Goal: Task Accomplishment & Management: Complete application form

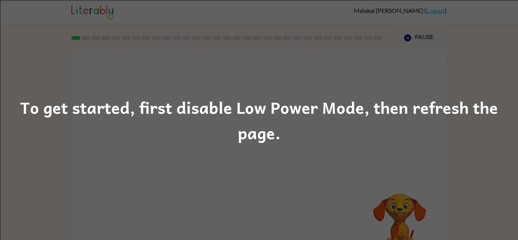
click at [319, 134] on div "To get started, first disable Low Power Mode, then refresh the page." at bounding box center [259, 120] width 518 height 52
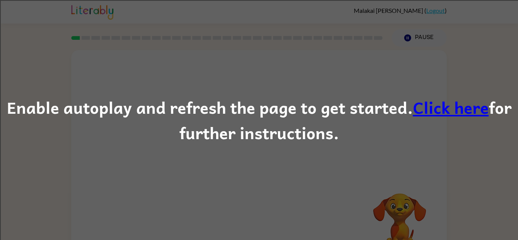
click at [459, 111] on link "Click here" at bounding box center [451, 106] width 76 height 25
click at [434, 113] on link "Click here" at bounding box center [451, 106] width 76 height 25
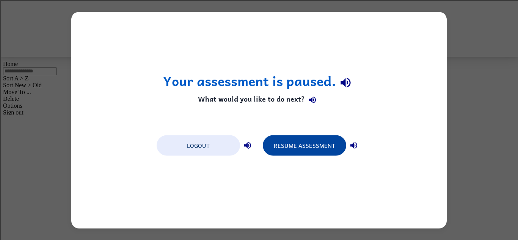
click at [305, 145] on button "Resume Assessment" at bounding box center [304, 145] width 83 height 20
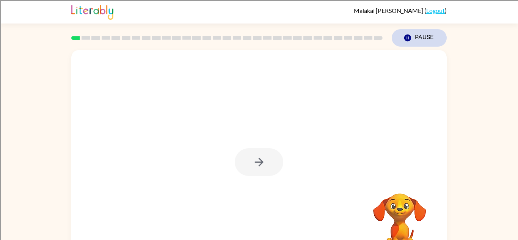
click at [427, 36] on button "Pause Pause" at bounding box center [419, 37] width 55 height 17
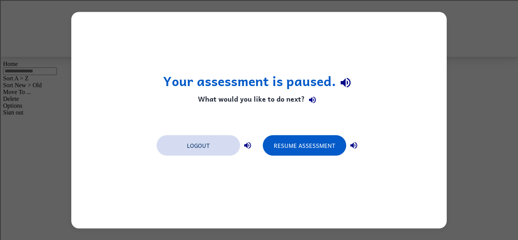
click at [222, 148] on button "Logout" at bounding box center [198, 145] width 83 height 20
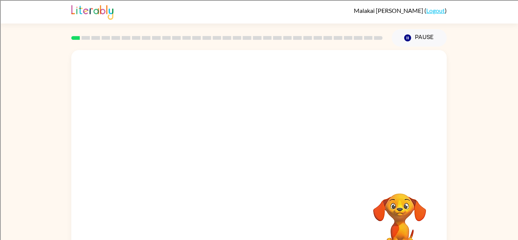
click at [236, 118] on video "Your browser must support playing .mp4 files to use Literably. Please try using…" at bounding box center [259, 114] width 376 height 128
click at [262, 158] on div at bounding box center [259, 162] width 49 height 28
click at [270, 165] on button "button" at bounding box center [259, 162] width 49 height 28
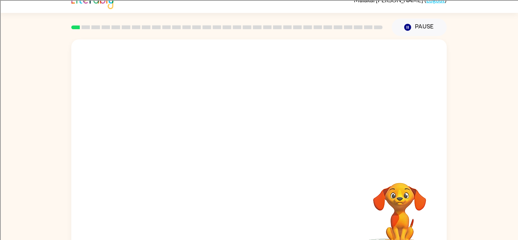
scroll to position [13, 0]
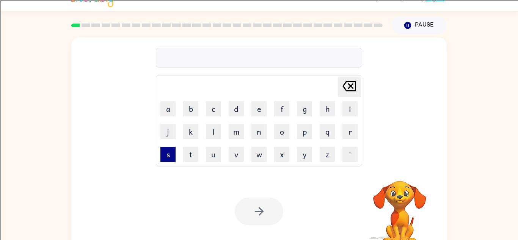
click at [173, 151] on button "s" at bounding box center [168, 154] width 15 height 15
click at [329, 113] on button "h" at bounding box center [327, 108] width 15 height 15
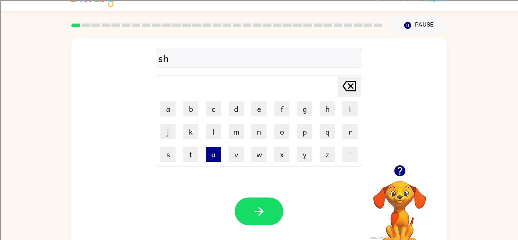
click at [214, 149] on button "u" at bounding box center [213, 154] width 15 height 15
click at [174, 153] on button "s" at bounding box center [168, 154] width 15 height 15
click at [320, 111] on button "h" at bounding box center [327, 108] width 15 height 15
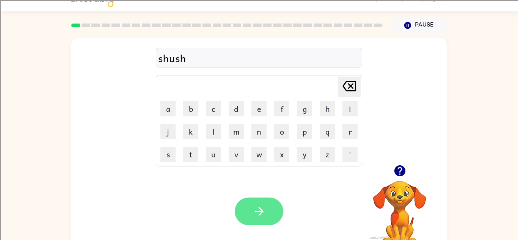
click at [261, 201] on button "button" at bounding box center [259, 212] width 49 height 28
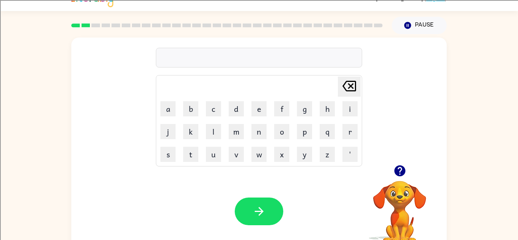
click at [398, 172] on icon "button" at bounding box center [399, 170] width 11 height 11
click at [214, 128] on button "l" at bounding box center [213, 131] width 15 height 15
click at [229, 110] on button "d" at bounding box center [236, 108] width 15 height 15
click at [192, 127] on button "k" at bounding box center [190, 131] width 15 height 15
click at [258, 209] on icon "button" at bounding box center [259, 211] width 13 height 13
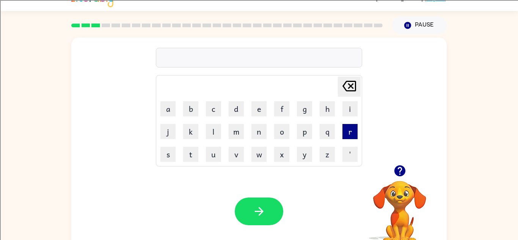
click at [356, 134] on button "r" at bounding box center [350, 131] width 15 height 15
click at [254, 107] on button "e" at bounding box center [259, 108] width 15 height 15
click at [170, 113] on button "a" at bounding box center [168, 108] width 15 height 15
click at [217, 129] on button "l" at bounding box center [213, 131] width 15 height 15
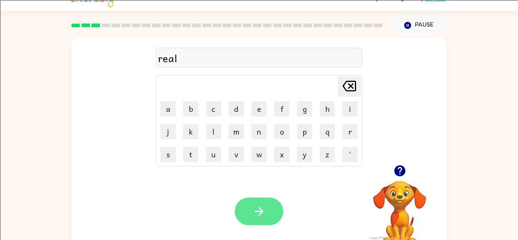
click at [253, 199] on button "button" at bounding box center [259, 212] width 49 height 28
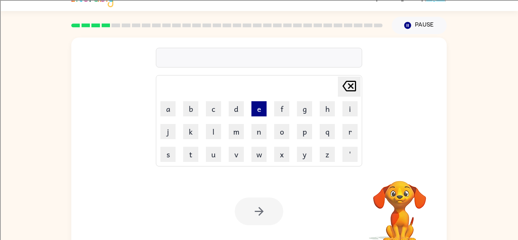
click at [257, 105] on button "e" at bounding box center [259, 108] width 15 height 15
click at [345, 103] on button "i" at bounding box center [350, 108] width 15 height 15
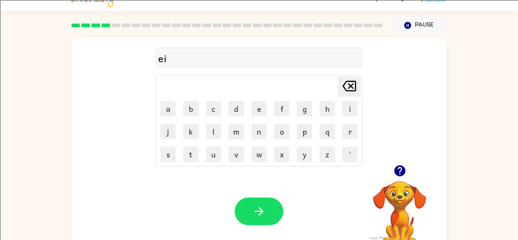
click at [354, 88] on icon "[PERSON_NAME] last character input" at bounding box center [349, 86] width 18 height 18
click at [353, 92] on icon "[PERSON_NAME] last character input" at bounding box center [349, 86] width 18 height 18
click at [350, 85] on icon at bounding box center [350, 86] width 14 height 11
click at [238, 95] on td "[PERSON_NAME] last character input" at bounding box center [259, 86] width 204 height 21
click at [238, 106] on button "d" at bounding box center [236, 108] width 15 height 15
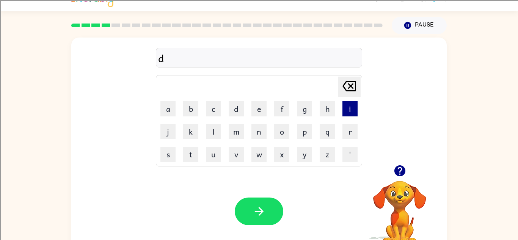
click at [354, 110] on button "i" at bounding box center [350, 108] width 15 height 15
click at [249, 108] on td "e" at bounding box center [259, 109] width 22 height 22
click at [252, 108] on button "e" at bounding box center [259, 108] width 15 height 15
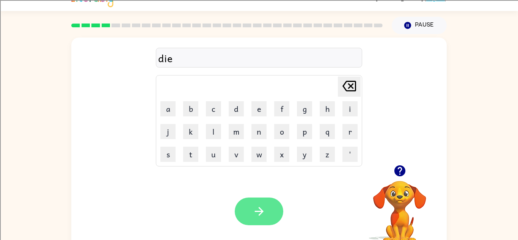
click at [261, 207] on icon "button" at bounding box center [259, 211] width 13 height 13
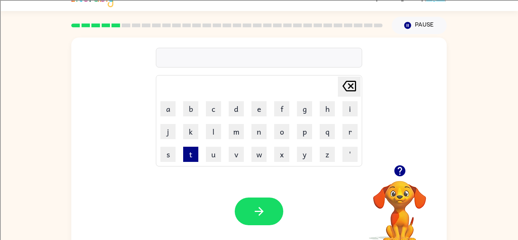
click at [195, 152] on button "t" at bounding box center [190, 154] width 15 height 15
click at [254, 150] on button "w" at bounding box center [259, 154] width 15 height 15
click at [348, 108] on button "i" at bounding box center [350, 108] width 15 height 15
click at [264, 124] on button "n" at bounding box center [259, 131] width 15 height 15
click at [198, 138] on button "k" at bounding box center [190, 131] width 15 height 15
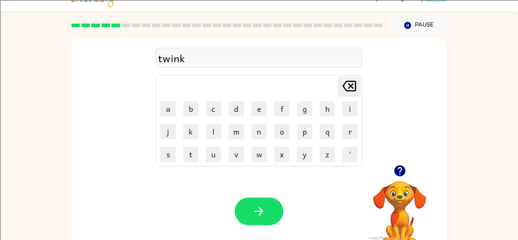
click at [349, 91] on icon at bounding box center [350, 86] width 14 height 11
click at [176, 155] on td "s" at bounding box center [168, 154] width 22 height 22
click at [168, 151] on button "s" at bounding box center [168, 154] width 15 height 15
click at [257, 212] on icon "button" at bounding box center [259, 211] width 9 height 9
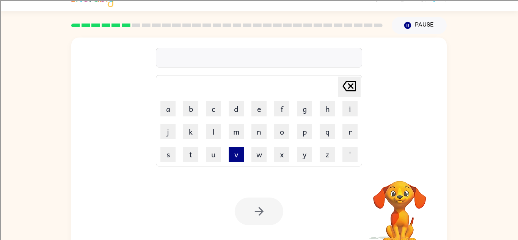
click at [241, 157] on button "v" at bounding box center [236, 154] width 15 height 15
click at [164, 107] on button "a" at bounding box center [168, 108] width 15 height 15
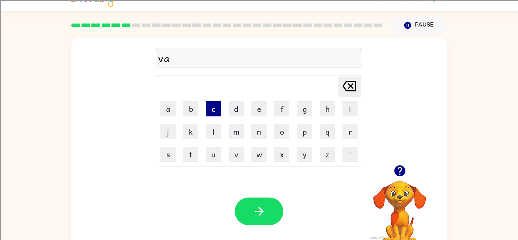
click at [218, 104] on button "c" at bounding box center [213, 108] width 15 height 15
click at [195, 151] on button "t" at bounding box center [190, 154] width 15 height 15
click at [353, 104] on button "i" at bounding box center [350, 108] width 15 height 15
click at [280, 128] on button "o" at bounding box center [281, 131] width 15 height 15
click at [257, 136] on button "n" at bounding box center [259, 131] width 15 height 15
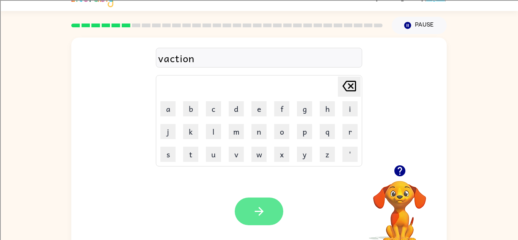
click at [268, 205] on button "button" at bounding box center [259, 212] width 49 height 28
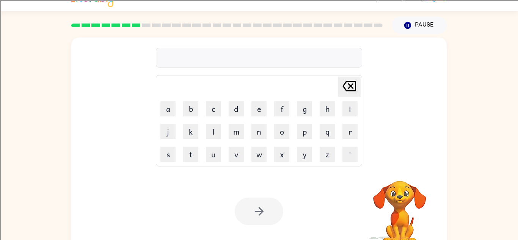
click at [268, 205] on div at bounding box center [259, 212] width 49 height 28
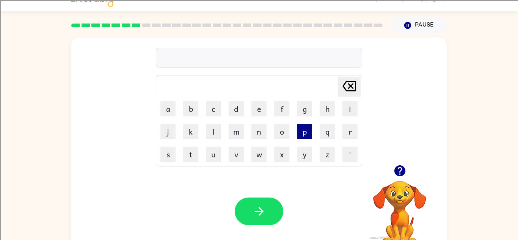
click at [299, 129] on button "p" at bounding box center [304, 131] width 15 height 15
click at [215, 151] on button "u" at bounding box center [213, 154] width 15 height 15
click at [240, 110] on button "d" at bounding box center [236, 108] width 15 height 15
click at [350, 89] on icon "[PERSON_NAME] last character input" at bounding box center [349, 86] width 18 height 18
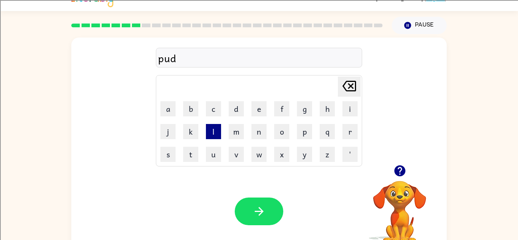
click at [210, 130] on button "l" at bounding box center [213, 131] width 15 height 15
click at [352, 84] on icon at bounding box center [350, 86] width 14 height 11
click at [192, 113] on button "b" at bounding box center [190, 108] width 15 height 15
click at [346, 92] on icon "[PERSON_NAME] last character input" at bounding box center [349, 86] width 18 height 18
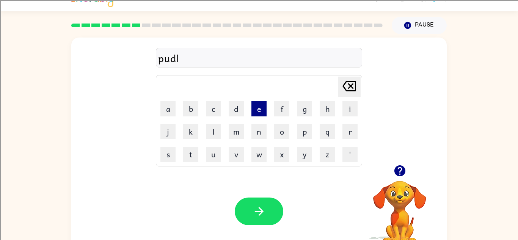
click at [261, 104] on button "e" at bounding box center [259, 108] width 15 height 15
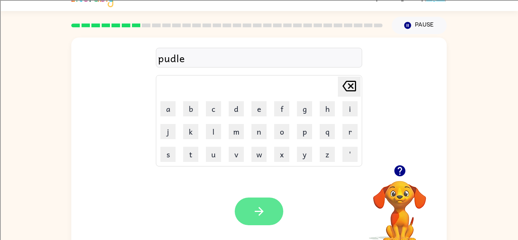
click at [258, 213] on icon "button" at bounding box center [259, 211] width 13 height 13
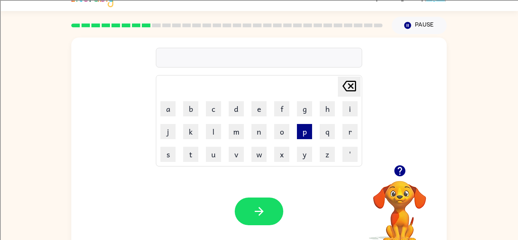
click at [304, 128] on button "p" at bounding box center [304, 131] width 15 height 15
click at [166, 104] on button "a" at bounding box center [168, 108] width 15 height 15
click at [346, 130] on button "r" at bounding box center [350, 131] width 15 height 15
click at [197, 155] on button "t" at bounding box center [190, 154] width 15 height 15
click at [217, 118] on td "c" at bounding box center [214, 109] width 22 height 22
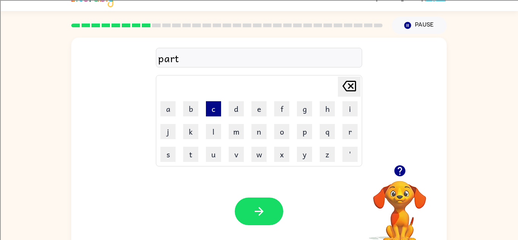
click at [216, 115] on button "c" at bounding box center [213, 108] width 15 height 15
click at [169, 115] on button "a" at bounding box center [168, 108] width 15 height 15
click at [213, 131] on button "l" at bounding box center [213, 131] width 15 height 15
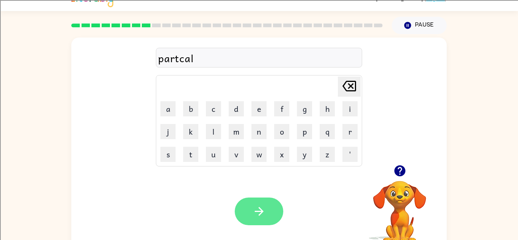
click at [263, 209] on icon "button" at bounding box center [259, 211] width 13 height 13
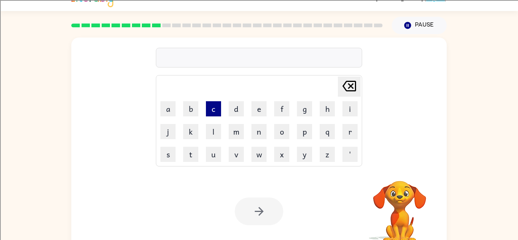
click at [216, 116] on button "c" at bounding box center [213, 108] width 15 height 15
click at [170, 115] on button "a" at bounding box center [168, 108] width 15 height 15
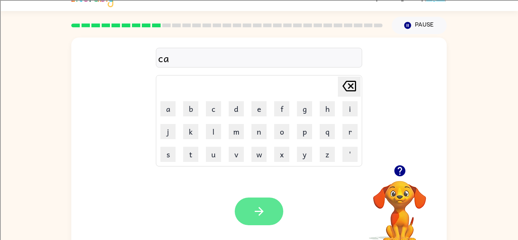
click at [252, 207] on button "button" at bounding box center [259, 212] width 49 height 28
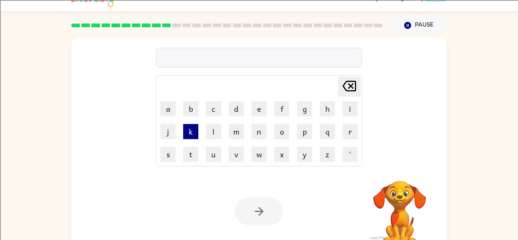
click at [195, 134] on button "k" at bounding box center [190, 131] width 15 height 15
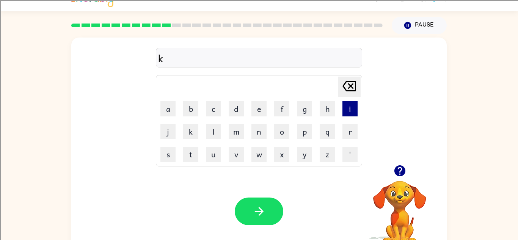
click at [355, 109] on button "i" at bounding box center [350, 108] width 15 height 15
click at [269, 124] on td "n" at bounding box center [259, 132] width 22 height 22
click at [256, 130] on button "n" at bounding box center [259, 131] width 15 height 15
click at [237, 111] on button "d" at bounding box center [236, 108] width 15 height 15
click at [255, 111] on button "e" at bounding box center [259, 108] width 15 height 15
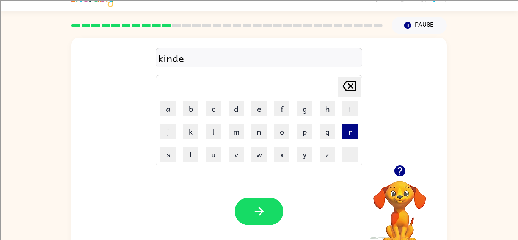
click at [343, 126] on button "r" at bounding box center [350, 131] width 15 height 15
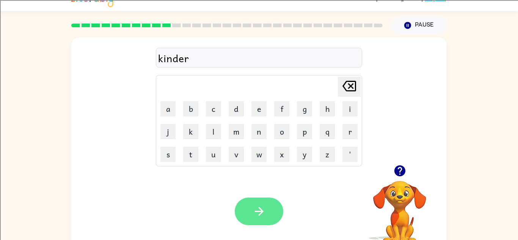
click at [257, 208] on icon "button" at bounding box center [259, 211] width 13 height 13
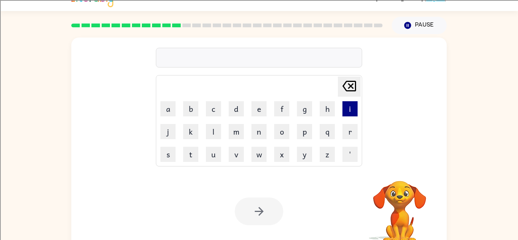
click at [343, 110] on button "i" at bounding box center [350, 108] width 15 height 15
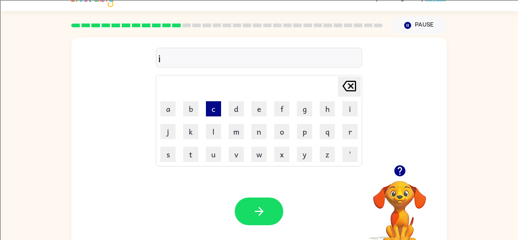
click at [221, 105] on button "c" at bounding box center [213, 108] width 15 height 15
click at [249, 104] on td "e" at bounding box center [259, 109] width 22 height 22
click at [252, 108] on button "e" at bounding box center [259, 108] width 15 height 15
click at [217, 109] on button "c" at bounding box center [213, 108] width 15 height 15
click at [345, 129] on button "r" at bounding box center [350, 131] width 15 height 15
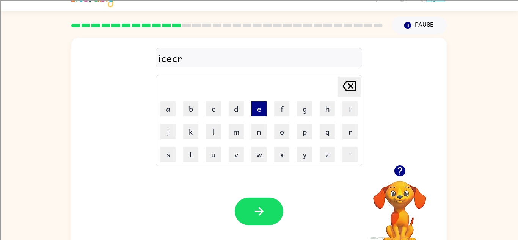
click at [253, 108] on button "e" at bounding box center [259, 108] width 15 height 15
click at [176, 109] on td "a" at bounding box center [168, 109] width 22 height 22
click at [170, 111] on button "a" at bounding box center [168, 108] width 15 height 15
click at [230, 129] on button "m" at bounding box center [236, 131] width 15 height 15
type button "m"
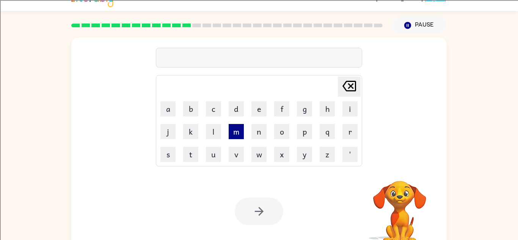
click at [240, 135] on button "m" at bounding box center [236, 131] width 15 height 15
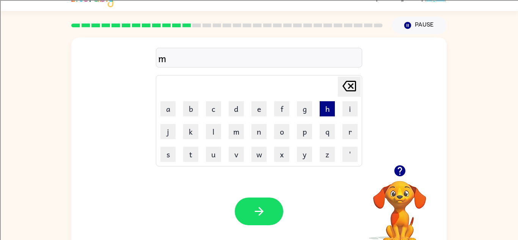
click at [323, 106] on button "h" at bounding box center [327, 108] width 15 height 15
click at [238, 136] on button "m" at bounding box center [236, 131] width 15 height 15
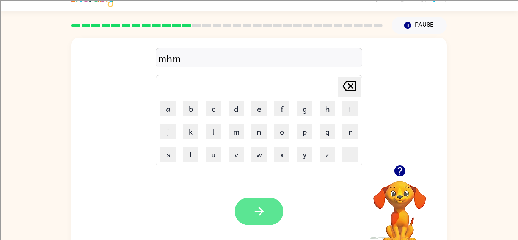
click at [269, 204] on button "button" at bounding box center [259, 212] width 49 height 28
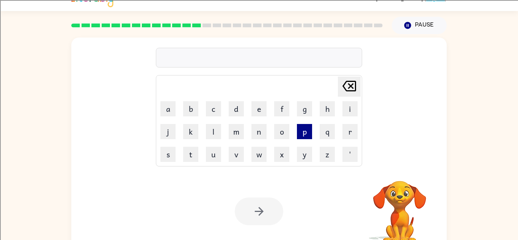
click at [301, 129] on button "p" at bounding box center [304, 131] width 15 height 15
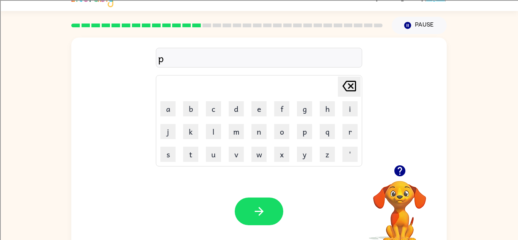
click at [163, 99] on td "a" at bounding box center [168, 109] width 22 height 22
click at [165, 104] on button "a" at bounding box center [168, 108] width 15 height 15
click at [247, 156] on td "v" at bounding box center [236, 154] width 22 height 22
click at [309, 156] on button "y" at bounding box center [304, 154] width 15 height 15
click at [270, 211] on button "button" at bounding box center [259, 212] width 49 height 28
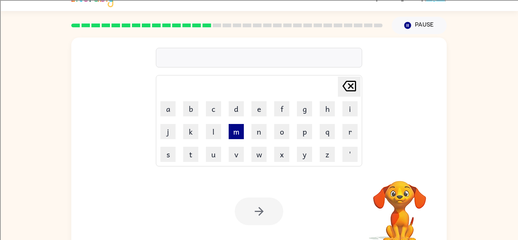
click at [241, 131] on button "m" at bounding box center [236, 131] width 15 height 15
click at [176, 114] on td "a" at bounding box center [168, 109] width 22 height 22
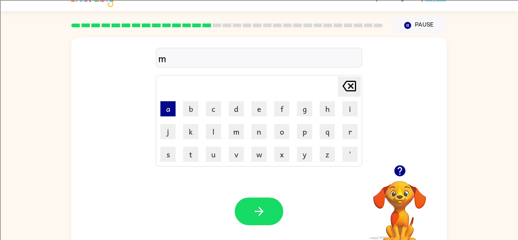
click at [173, 113] on button "a" at bounding box center [168, 108] width 15 height 15
click at [173, 133] on button "j" at bounding box center [168, 131] width 15 height 15
click at [276, 128] on button "o" at bounding box center [281, 131] width 15 height 15
click at [344, 129] on button "r" at bounding box center [350, 131] width 15 height 15
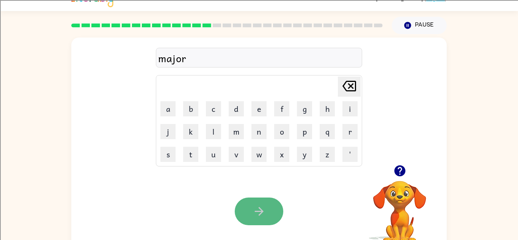
click at [260, 206] on icon "button" at bounding box center [259, 211] width 13 height 13
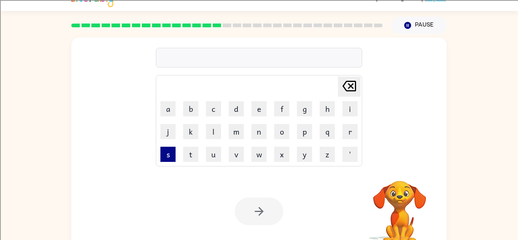
click at [173, 161] on button "s" at bounding box center [168, 154] width 15 height 15
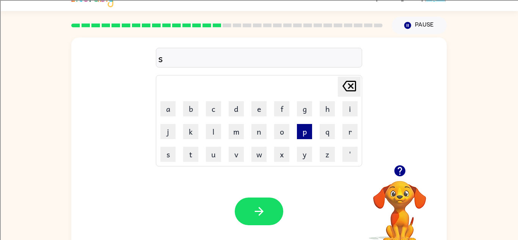
click at [305, 130] on button "p" at bounding box center [304, 131] width 15 height 15
click at [162, 103] on button "a" at bounding box center [168, 108] width 15 height 15
click at [348, 129] on button "r" at bounding box center [350, 131] width 15 height 15
click at [191, 133] on button "k" at bounding box center [190, 131] width 15 height 15
click at [269, 197] on div "Your browser must support playing .mp4 files to use Literably. Please try using…" at bounding box center [259, 211] width 376 height 85
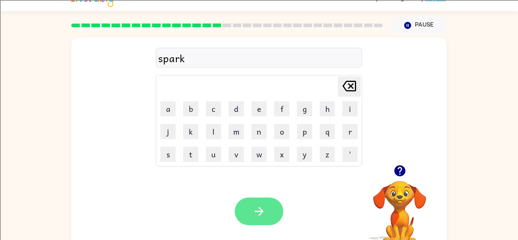
click at [266, 209] on button "button" at bounding box center [259, 212] width 49 height 28
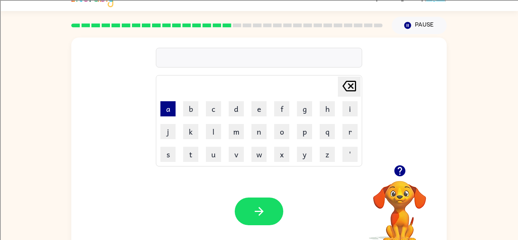
click at [172, 115] on button "a" at bounding box center [168, 108] width 15 height 15
click at [349, 85] on icon "[PERSON_NAME] last character input" at bounding box center [349, 86] width 18 height 18
click at [306, 134] on button "p" at bounding box center [304, 131] width 15 height 15
click at [166, 110] on button "a" at bounding box center [168, 108] width 15 height 15
click at [210, 131] on button "l" at bounding box center [213, 131] width 15 height 15
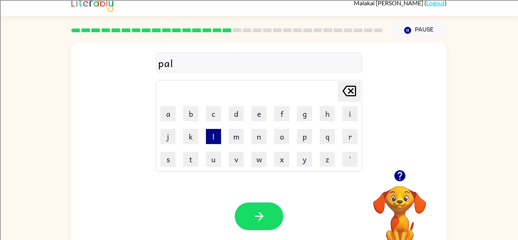
scroll to position [0, 0]
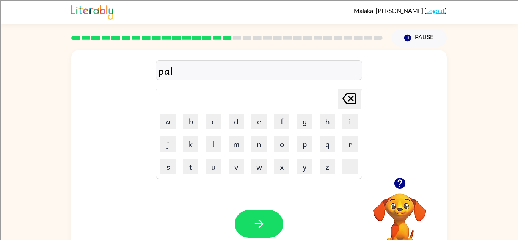
click at [232, 203] on div "Your browser must support playing .mp4 files to use Literably. Please try using…" at bounding box center [259, 223] width 376 height 85
click at [243, 222] on button "button" at bounding box center [259, 224] width 49 height 28
click at [243, 225] on div at bounding box center [259, 224] width 49 height 28
click at [167, 170] on button "s" at bounding box center [168, 166] width 15 height 15
click at [305, 145] on button "p" at bounding box center [304, 144] width 15 height 15
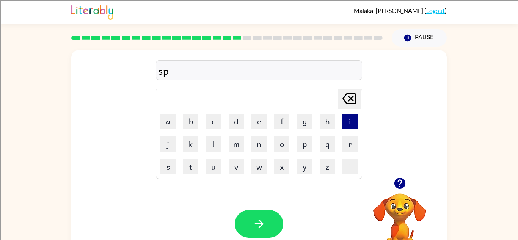
click at [344, 122] on button "i" at bounding box center [350, 121] width 15 height 15
click at [258, 146] on button "n" at bounding box center [259, 144] width 15 height 15
click at [257, 148] on button "n" at bounding box center [259, 144] width 15 height 15
click at [345, 124] on button "i" at bounding box center [350, 121] width 15 height 15
click at [252, 150] on button "n" at bounding box center [259, 144] width 15 height 15
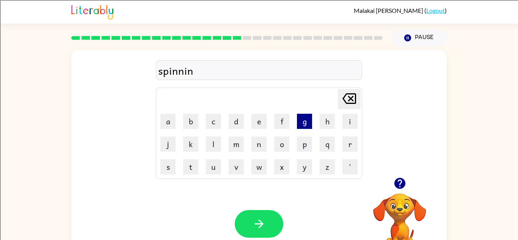
click at [298, 123] on button "g" at bounding box center [304, 121] width 15 height 15
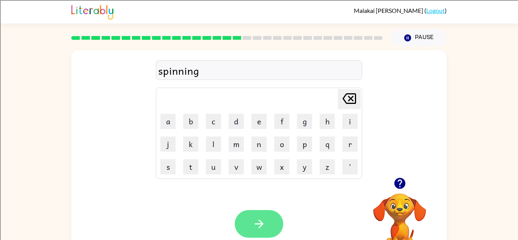
click at [239, 225] on button "button" at bounding box center [259, 224] width 49 height 28
click at [243, 231] on div at bounding box center [259, 224] width 49 height 28
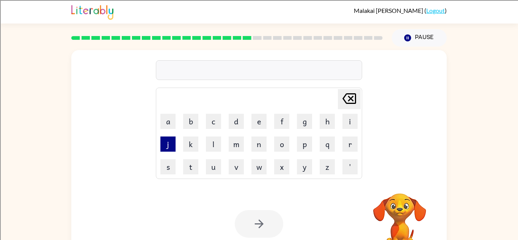
click at [169, 145] on button "j" at bounding box center [168, 144] width 15 height 15
click at [476, 39] on div "[PERSON_NAME] ( Logout ) Pause Pause j Delete Delete last character input a b c…" at bounding box center [259, 133] width 518 height 267
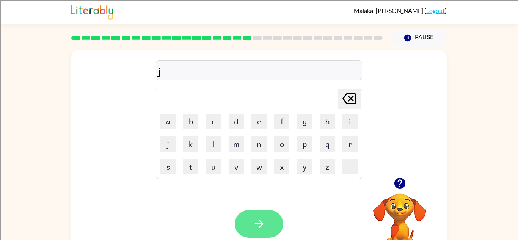
click at [259, 231] on icon "button" at bounding box center [259, 223] width 13 height 13
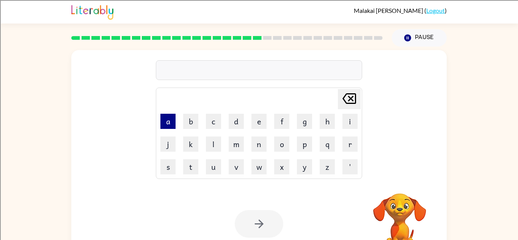
click at [168, 128] on button "a" at bounding box center [168, 121] width 15 height 15
click at [165, 148] on button "j" at bounding box center [168, 144] width 15 height 15
click at [252, 231] on div at bounding box center [259, 224] width 49 height 28
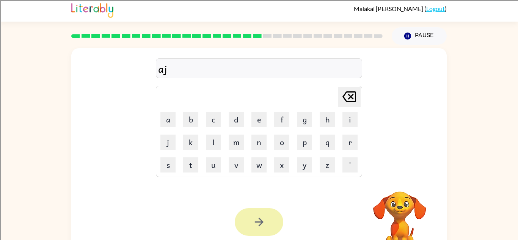
click at [250, 229] on button "button" at bounding box center [259, 222] width 49 height 28
click at [246, 227] on div at bounding box center [259, 222] width 49 height 28
click at [243, 224] on div at bounding box center [259, 222] width 49 height 28
click at [241, 218] on div at bounding box center [259, 222] width 49 height 28
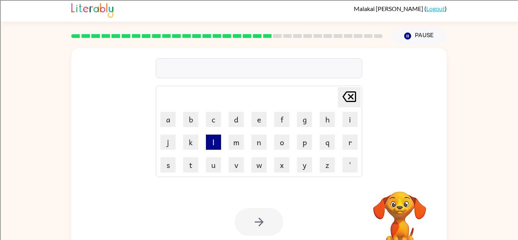
click at [209, 143] on button "l" at bounding box center [213, 142] width 15 height 15
click at [347, 120] on button "i" at bounding box center [350, 119] width 15 height 15
click at [174, 144] on button "j" at bounding box center [168, 142] width 15 height 15
click at [349, 105] on icon "[PERSON_NAME] last character input" at bounding box center [349, 97] width 18 height 18
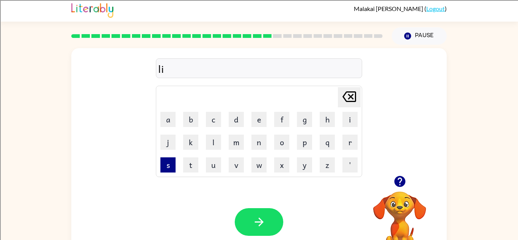
click at [165, 168] on button "s" at bounding box center [168, 164] width 15 height 15
click at [189, 169] on button "t" at bounding box center [190, 164] width 15 height 15
click at [256, 120] on button "e" at bounding box center [259, 119] width 15 height 15
type button "e"
click at [258, 140] on button "n" at bounding box center [259, 142] width 15 height 15
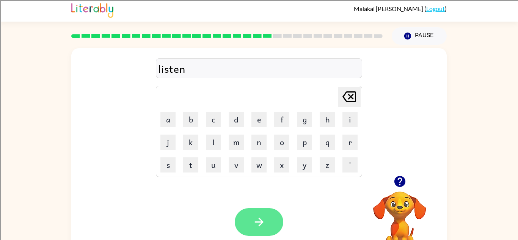
click at [270, 227] on button "button" at bounding box center [259, 222] width 49 height 28
click at [266, 227] on div at bounding box center [259, 222] width 49 height 28
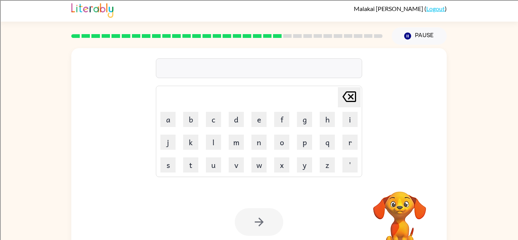
scroll to position [0, 0]
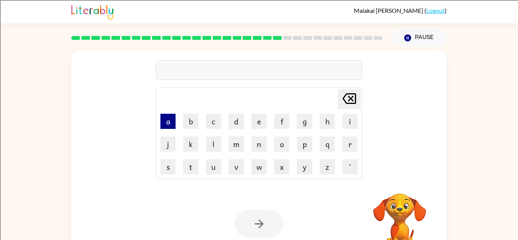
click at [164, 116] on button "a" at bounding box center [168, 121] width 15 height 15
click at [167, 121] on button "a" at bounding box center [168, 121] width 15 height 15
click at [168, 122] on button "a" at bounding box center [168, 121] width 15 height 15
click at [165, 120] on button "a" at bounding box center [168, 121] width 15 height 15
click at [251, 229] on div at bounding box center [259, 224] width 49 height 28
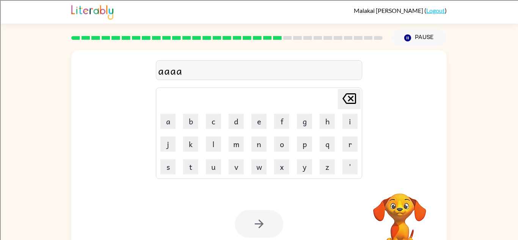
click at [252, 226] on div at bounding box center [259, 224] width 49 height 28
click at [250, 219] on div at bounding box center [259, 224] width 49 height 28
click at [248, 221] on div at bounding box center [259, 224] width 49 height 28
click at [248, 219] on button "button" at bounding box center [259, 224] width 49 height 28
click at [249, 225] on div at bounding box center [259, 224] width 49 height 28
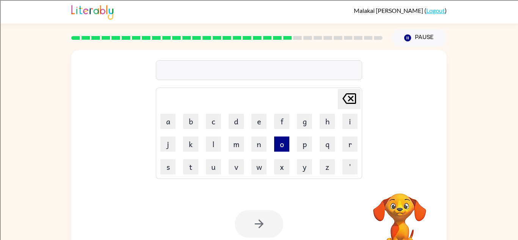
click at [284, 149] on button "o" at bounding box center [281, 144] width 15 height 15
click at [230, 165] on button "v" at bounding box center [236, 166] width 15 height 15
click at [267, 227] on div at bounding box center [259, 224] width 49 height 28
click at [189, 120] on button "b" at bounding box center [190, 121] width 15 height 15
click at [212, 123] on button "c" at bounding box center [213, 121] width 15 height 15
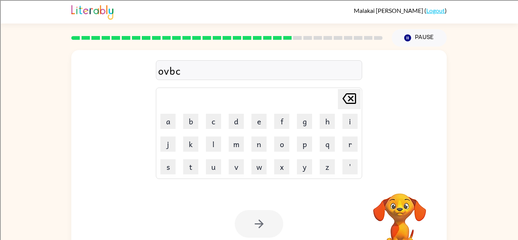
click at [274, 224] on div at bounding box center [259, 224] width 49 height 28
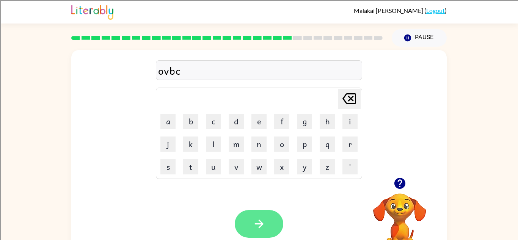
click at [274, 230] on button "button" at bounding box center [259, 224] width 49 height 28
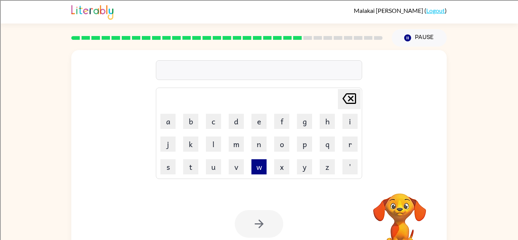
click at [259, 169] on button "w" at bounding box center [259, 166] width 15 height 15
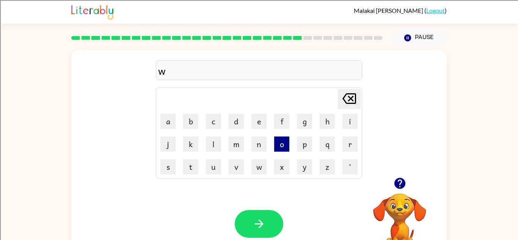
click at [276, 150] on button "o" at bounding box center [281, 144] width 15 height 15
click at [357, 148] on button "r" at bounding box center [350, 144] width 15 height 15
click at [348, 145] on button "r" at bounding box center [350, 144] width 15 height 15
click at [186, 169] on button "t" at bounding box center [190, 166] width 15 height 15
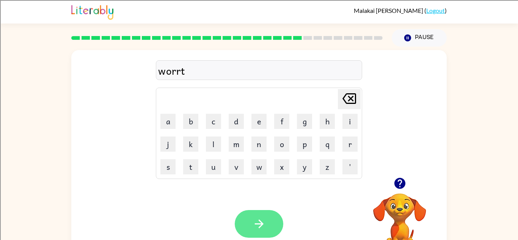
click at [267, 227] on button "button" at bounding box center [259, 224] width 49 height 28
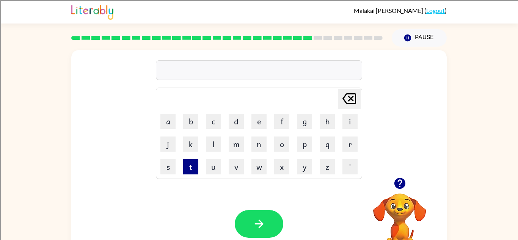
click at [192, 168] on button "t" at bounding box center [190, 166] width 15 height 15
click at [259, 168] on button "w" at bounding box center [259, 166] width 15 height 15
click at [354, 118] on button "i" at bounding box center [350, 121] width 15 height 15
click at [258, 148] on button "n" at bounding box center [259, 144] width 15 height 15
click at [167, 170] on button "s" at bounding box center [168, 166] width 15 height 15
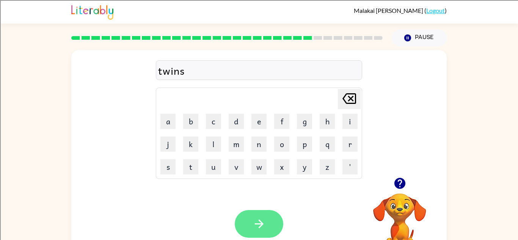
click at [248, 225] on button "button" at bounding box center [259, 224] width 49 height 28
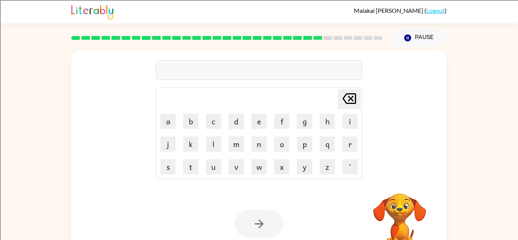
click at [212, 209] on div "Your browser must support playing .mp4 files to use Literably. Please try using…" at bounding box center [259, 223] width 376 height 85
click at [214, 208] on div "Your browser must support playing .mp4 files to use Literably. Please try using…" at bounding box center [259, 223] width 376 height 85
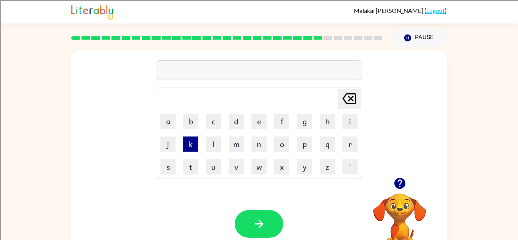
click at [187, 148] on button "k" at bounding box center [190, 144] width 15 height 15
type button "k"
click at [350, 127] on button "i" at bounding box center [350, 121] width 15 height 15
type button "i"
click at [351, 125] on button "i" at bounding box center [350, 121] width 15 height 15
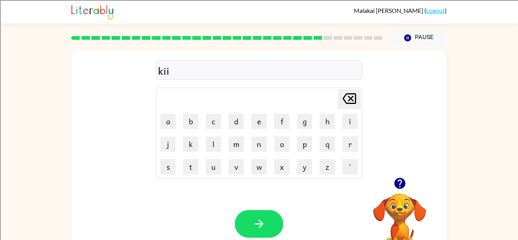
click at [344, 96] on icon "[PERSON_NAME] last character input" at bounding box center [349, 99] width 18 height 18
click at [188, 173] on button "t" at bounding box center [190, 166] width 15 height 15
click at [185, 169] on button "t" at bounding box center [190, 166] width 15 height 15
click at [252, 122] on button "e" at bounding box center [259, 121] width 15 height 15
click at [248, 220] on button "button" at bounding box center [259, 224] width 49 height 28
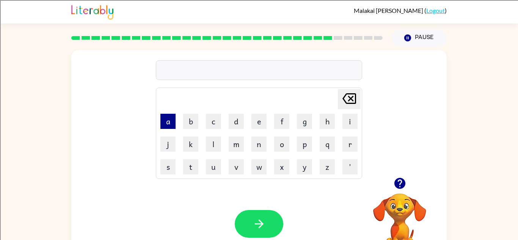
click at [175, 123] on button "a" at bounding box center [168, 121] width 15 height 15
click at [302, 146] on button "p" at bounding box center [304, 144] width 15 height 15
click at [243, 211] on div at bounding box center [259, 224] width 49 height 28
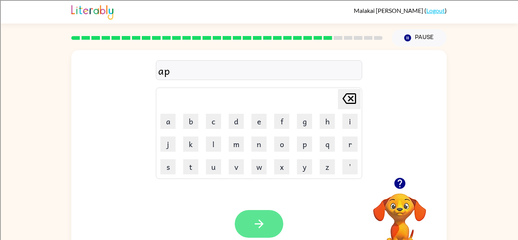
click at [244, 226] on button "button" at bounding box center [259, 224] width 49 height 28
click at [242, 227] on div at bounding box center [259, 224] width 49 height 28
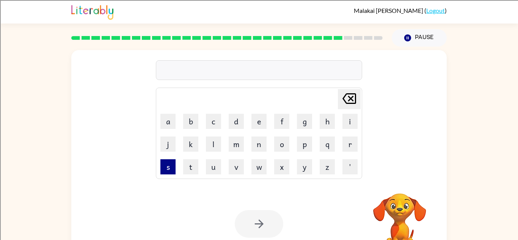
click at [168, 170] on button "s" at bounding box center [168, 166] width 15 height 15
click at [350, 142] on button "r" at bounding box center [350, 144] width 15 height 15
click at [343, 120] on button "i" at bounding box center [350, 121] width 15 height 15
click at [247, 227] on div at bounding box center [259, 224] width 49 height 28
click at [247, 226] on div at bounding box center [259, 224] width 49 height 28
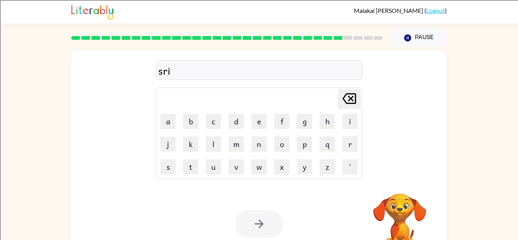
click at [244, 224] on div at bounding box center [259, 224] width 49 height 28
click at [243, 224] on div at bounding box center [259, 224] width 49 height 28
click at [248, 224] on div at bounding box center [259, 224] width 49 height 28
click at [246, 223] on div at bounding box center [259, 224] width 49 height 28
click at [246, 218] on div at bounding box center [259, 224] width 49 height 28
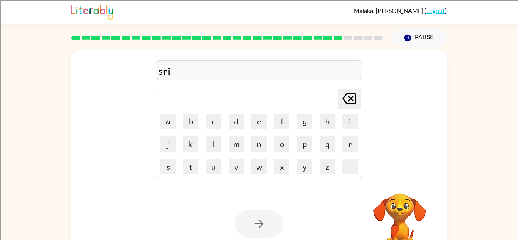
click at [243, 227] on div at bounding box center [259, 224] width 49 height 28
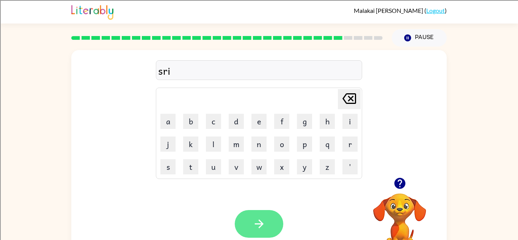
click at [245, 225] on button "button" at bounding box center [259, 224] width 49 height 28
click at [245, 225] on div at bounding box center [259, 224] width 49 height 28
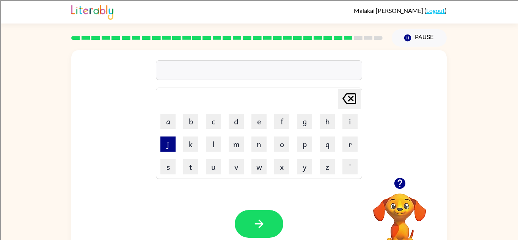
click at [163, 143] on button "j" at bounding box center [168, 144] width 15 height 15
click at [169, 149] on button "j" at bounding box center [168, 144] width 15 height 15
click at [167, 148] on button "j" at bounding box center [168, 144] width 15 height 15
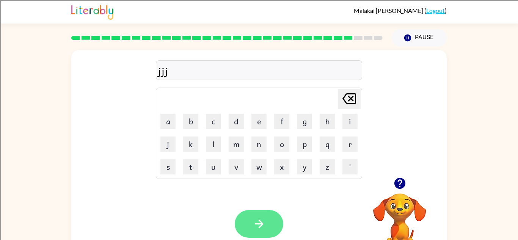
click at [236, 219] on button "button" at bounding box center [259, 224] width 49 height 28
click at [236, 217] on div at bounding box center [259, 224] width 49 height 28
click at [239, 222] on div at bounding box center [259, 224] width 49 height 28
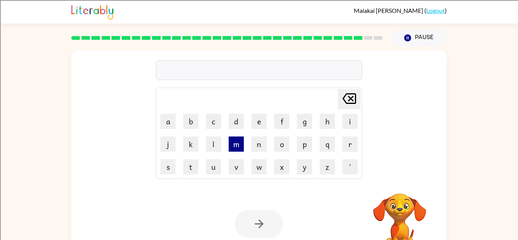
click at [234, 148] on button "m" at bounding box center [236, 144] width 15 height 15
click at [253, 122] on button "e" at bounding box center [259, 121] width 15 height 15
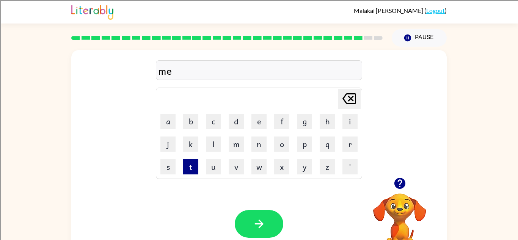
click at [194, 169] on button "t" at bounding box center [190, 166] width 15 height 15
click at [168, 123] on button "a" at bounding box center [168, 121] width 15 height 15
click at [214, 148] on button "l" at bounding box center [213, 144] width 15 height 15
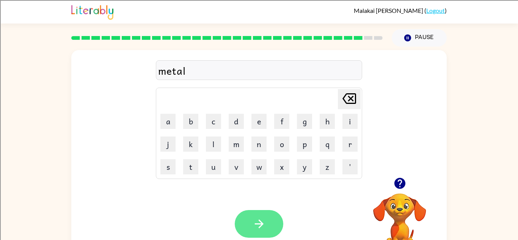
click at [262, 226] on icon "button" at bounding box center [259, 223] width 13 height 13
click at [258, 226] on div at bounding box center [259, 224] width 49 height 28
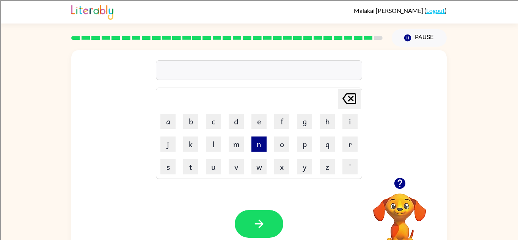
click at [253, 148] on button "n" at bounding box center [259, 144] width 15 height 15
click at [276, 145] on button "o" at bounding box center [281, 144] width 15 height 15
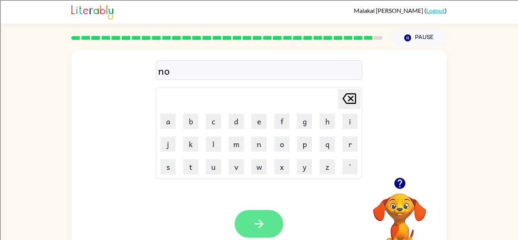
click at [253, 213] on button "button" at bounding box center [259, 224] width 49 height 28
click at [251, 224] on div at bounding box center [259, 224] width 49 height 28
